Goal: Check status: Check status

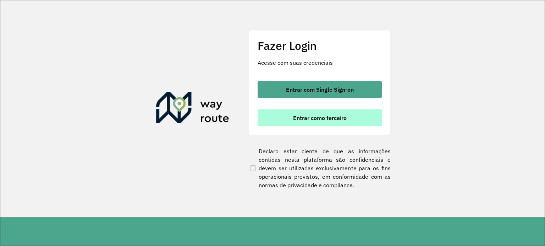
click at [315, 117] on span "Entrar como terceiro" at bounding box center [320, 118] width 54 height 6
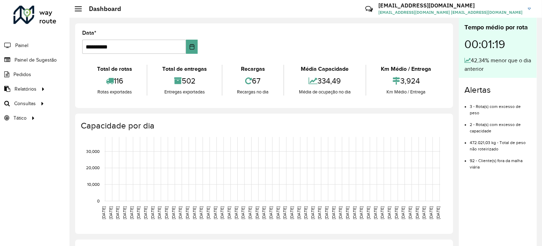
click at [16, 106] on span "Consultas" at bounding box center [25, 103] width 22 height 7
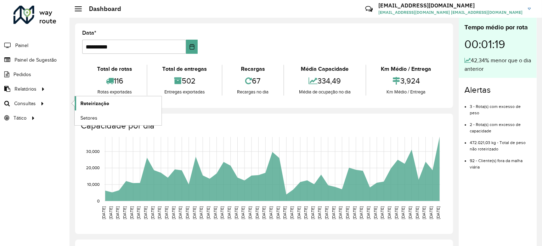
click at [85, 105] on span "Roteirização" at bounding box center [94, 103] width 29 height 7
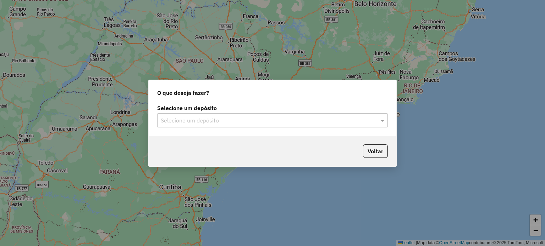
click at [260, 121] on input "text" at bounding box center [265, 121] width 209 height 9
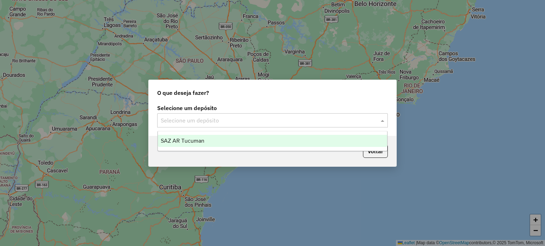
click at [234, 139] on div "SAZ AR Tucuman" at bounding box center [272, 141] width 229 height 12
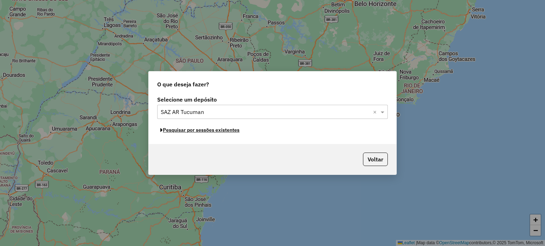
click at [197, 132] on button "Pesquisar por sessões existentes" at bounding box center [199, 130] width 85 height 11
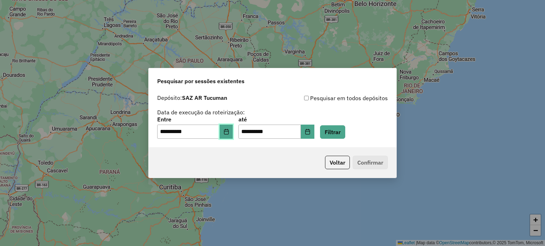
click at [229, 134] on icon "Choose Date" at bounding box center [226, 132] width 6 height 6
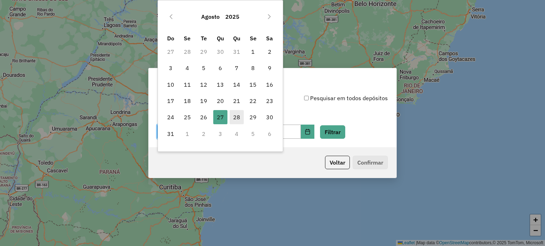
click at [238, 117] on span "28" at bounding box center [236, 117] width 14 height 14
type input "**********"
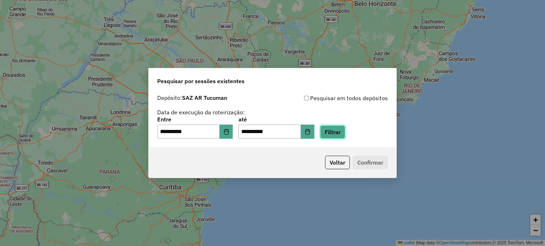
click at [345, 135] on button "Filtrar" at bounding box center [332, 132] width 25 height 13
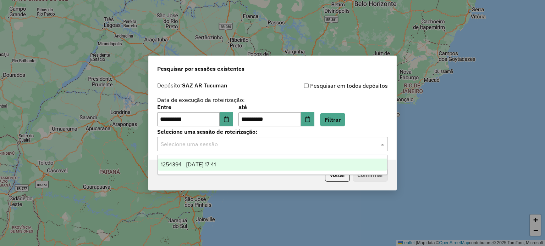
click at [225, 145] on input "text" at bounding box center [265, 144] width 209 height 9
click at [216, 166] on span "1254394 - 28/08/2025 17:41" at bounding box center [188, 165] width 55 height 6
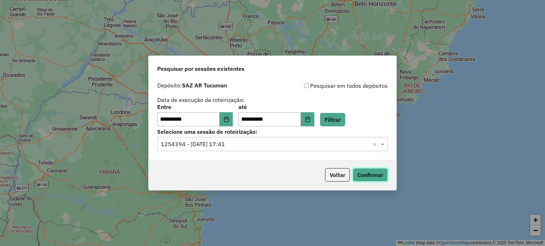
click at [369, 169] on button "Confirmar" at bounding box center [369, 174] width 35 height 13
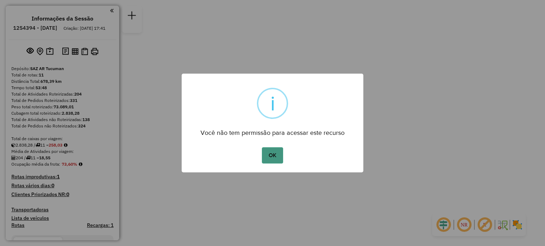
click at [271, 154] on button "OK" at bounding box center [272, 155] width 21 height 16
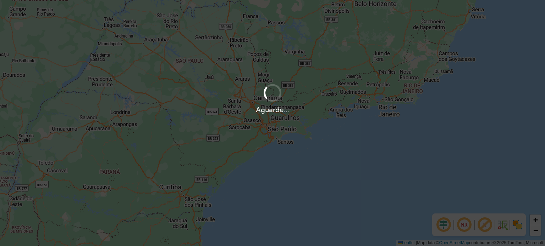
click at [364, 177] on div "Aguarde..." at bounding box center [272, 123] width 545 height 246
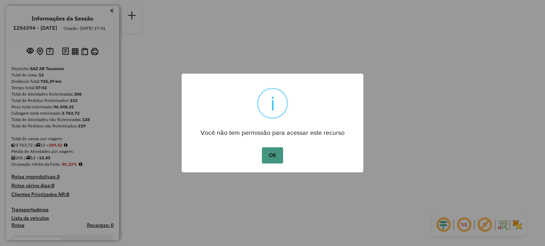
click at [273, 155] on button "OK" at bounding box center [272, 155] width 21 height 16
